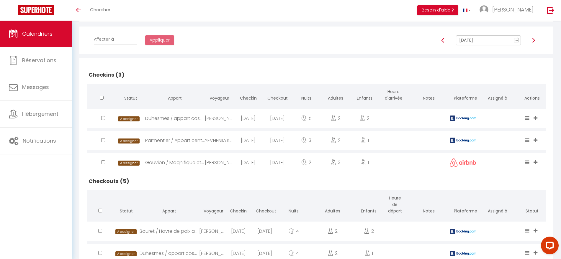
scroll to position [126, 0]
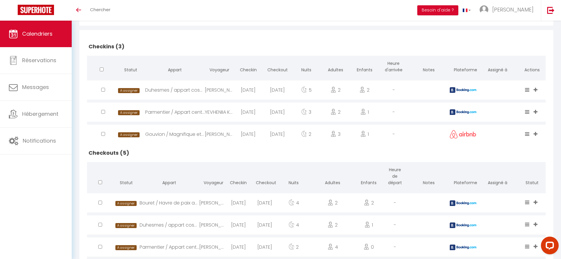
click at [199, 140] on div "Gouvion / Magnifique et grand appartement" at bounding box center [175, 134] width 60 height 19
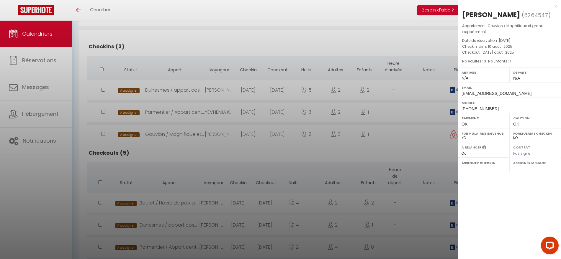
click at [195, 88] on div at bounding box center [280, 129] width 561 height 259
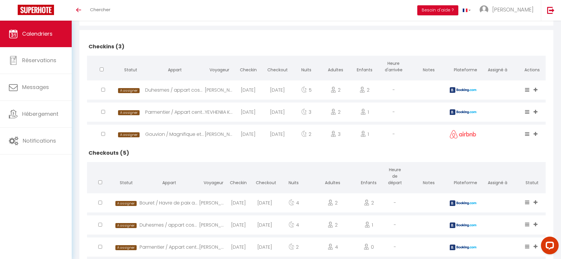
click at [195, 88] on div "Duhesmes / appart cosy Montmartre" at bounding box center [175, 89] width 60 height 19
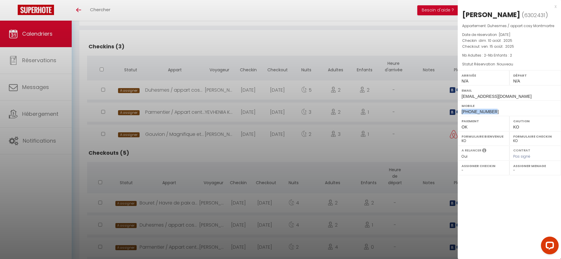
drag, startPoint x: 494, startPoint y: 114, endPoint x: 460, endPoint y: 114, distance: 34.2
click at [460, 114] on div "Mobile [PHONE_NUMBER]" at bounding box center [508, 108] width 103 height 15
copy span "[PHONE_NUMBER]"
click at [503, 109] on label "Mobile" at bounding box center [509, 106] width 96 height 6
drag, startPoint x: 500, startPoint y: 110, endPoint x: 459, endPoint y: 110, distance: 41.3
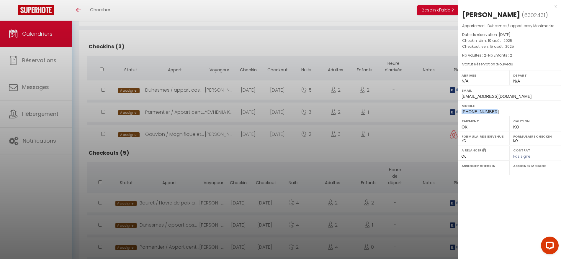
click at [459, 110] on div "Mobile [PHONE_NUMBER]" at bounding box center [508, 108] width 103 height 15
copy span "[PHONE_NUMBER]"
drag, startPoint x: 528, startPoint y: 16, endPoint x: 491, endPoint y: 15, distance: 36.6
click at [491, 15] on h2 "[PERSON_NAME] ( 6302431 )" at bounding box center [509, 15] width 94 height 10
copy h2 "[PERSON_NAME]"
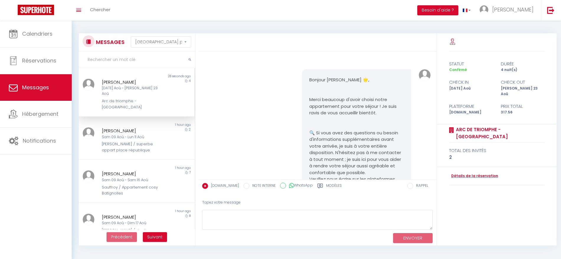
select select "message"
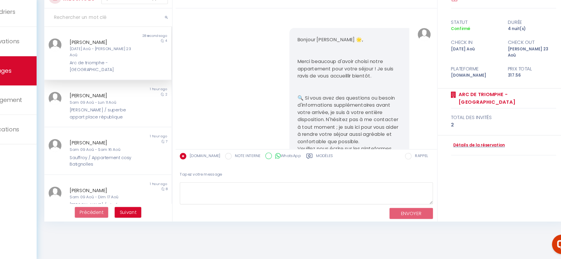
scroll to position [880, 0]
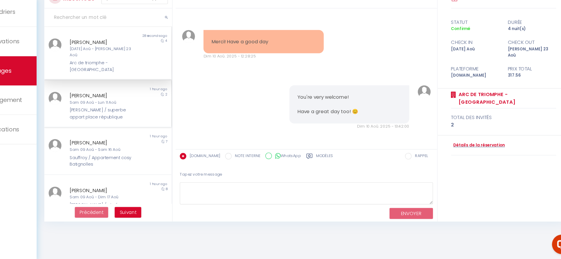
click at [128, 114] on div "Sam 09 Aoû - Lun 11 Aoû" at bounding box center [132, 117] width 60 height 6
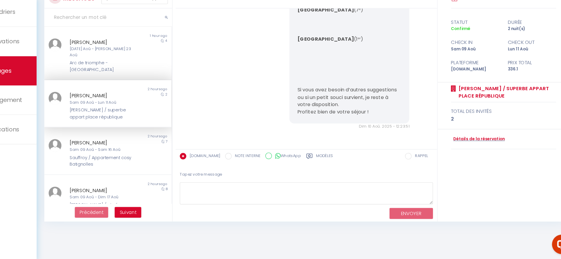
scroll to position [2568, 0]
click at [128, 151] on div "Kyriaki Eirini Markoutsaki" at bounding box center [132, 153] width 60 height 7
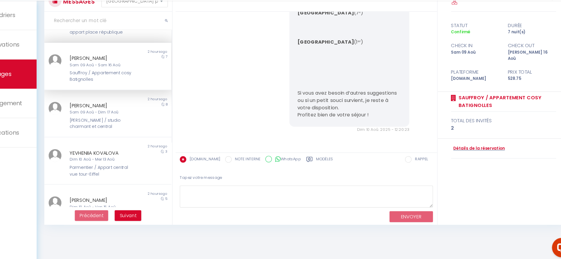
scroll to position [81, 0]
click at [134, 112] on div "Anastasiia Markova" at bounding box center [132, 115] width 60 height 7
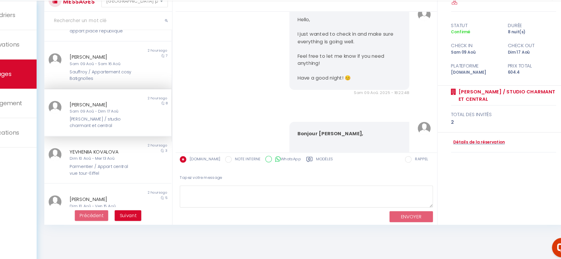
scroll to position [2359, 0]
